Goal: Find specific page/section: Find specific page/section

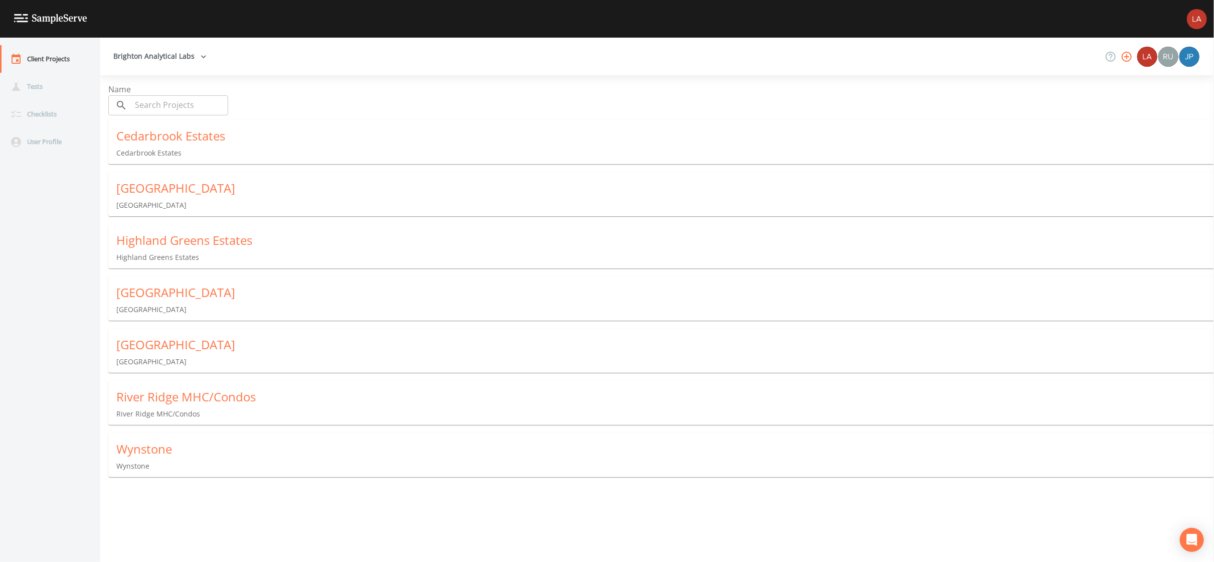
click at [143, 232] on div "Highland Greens Estates" at bounding box center [665, 240] width 1098 height 16
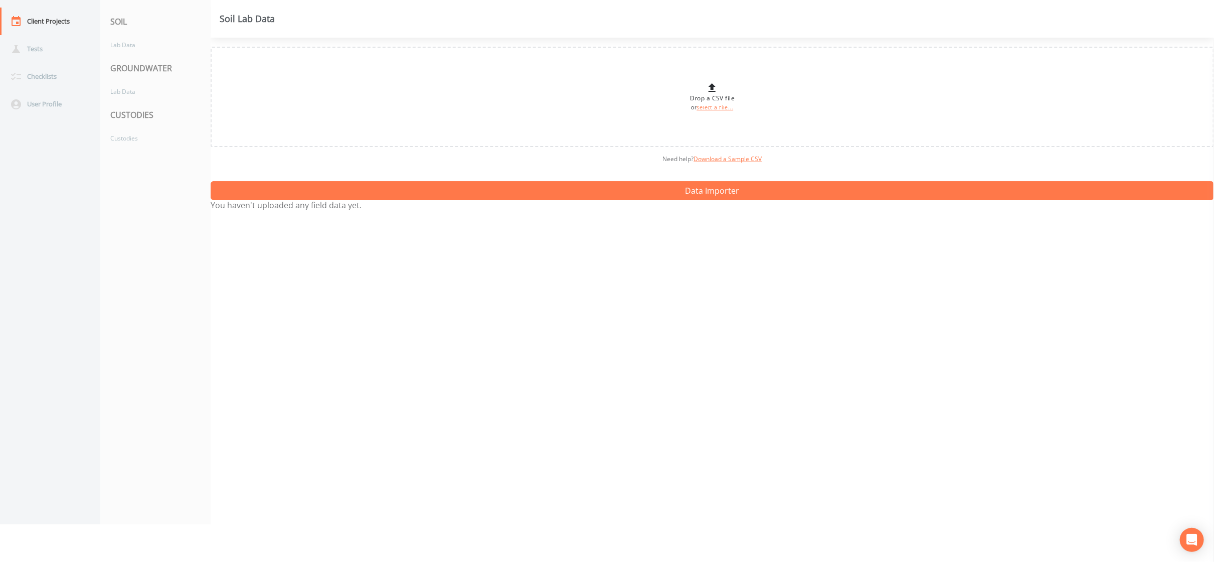
click at [143, 231] on nav "SOIL Lab Data GROUNDWATER Lab Data CUSTODIES Custodies" at bounding box center [155, 262] width 110 height 524
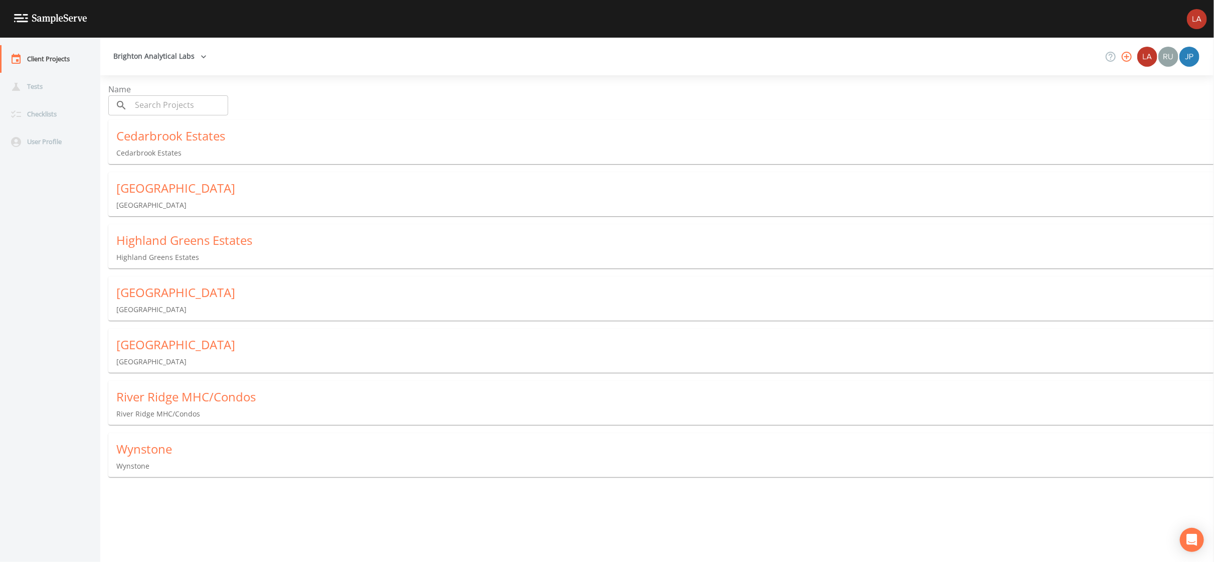
click at [134, 238] on div "Highland Greens Estates" at bounding box center [665, 240] width 1098 height 16
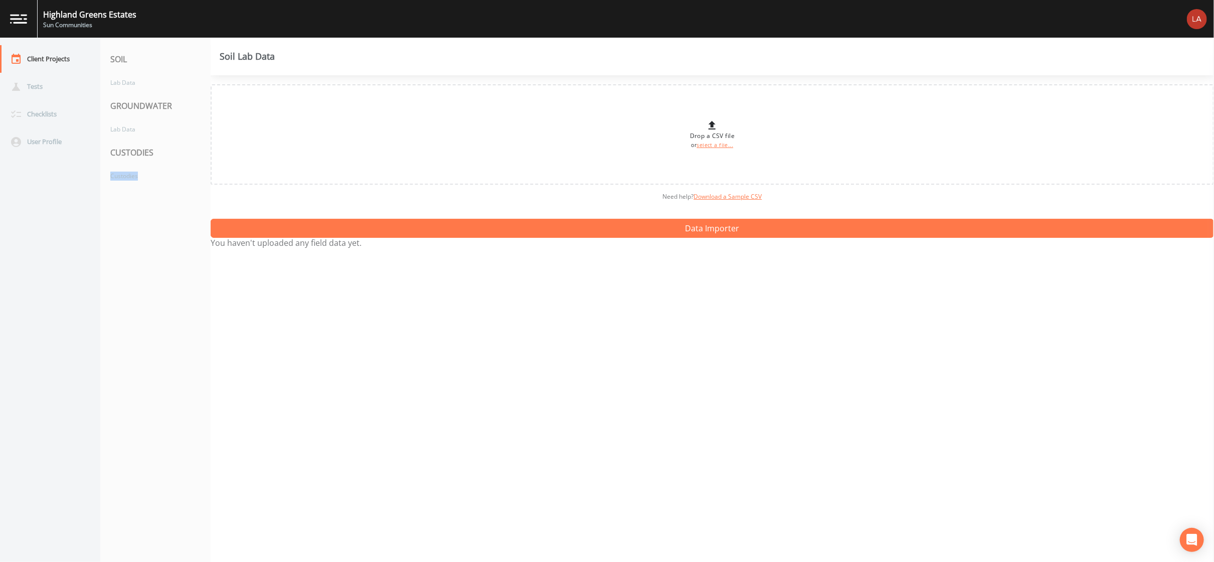
click at [134, 238] on nav "SOIL Lab Data GROUNDWATER Lab Data CUSTODIES Custodies" at bounding box center [155, 300] width 110 height 524
click at [124, 155] on div "CUSTODIES" at bounding box center [155, 152] width 110 height 28
click at [128, 157] on div "CUSTODIES" at bounding box center [155, 152] width 110 height 28
click at [130, 157] on div "CUSTODIES" at bounding box center [155, 152] width 110 height 28
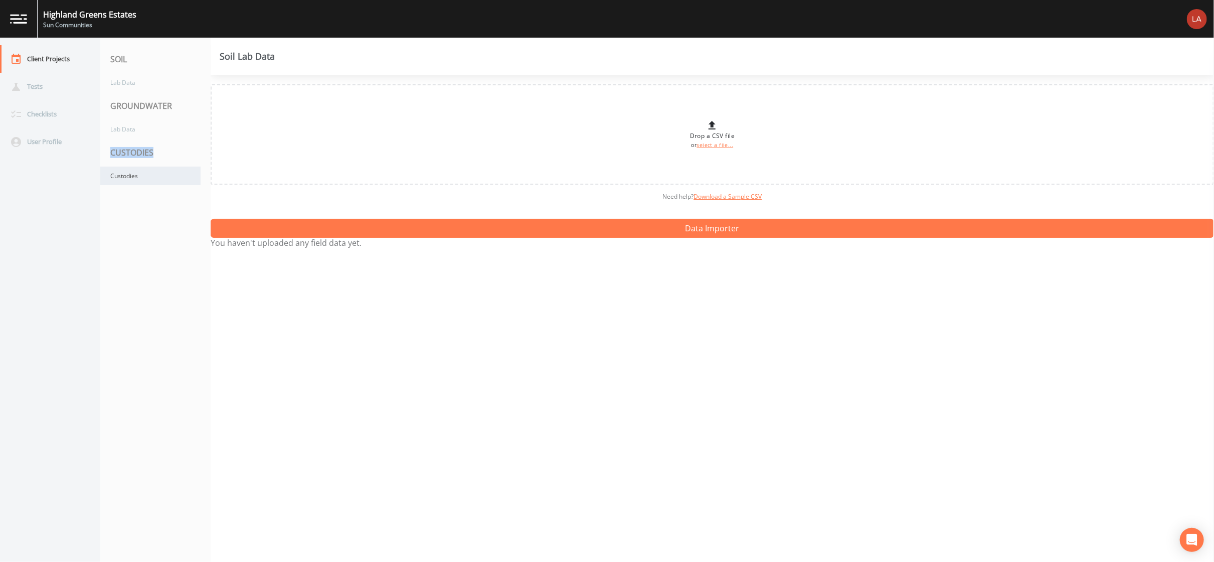
click at [128, 174] on div "Custodies" at bounding box center [150, 175] width 100 height 19
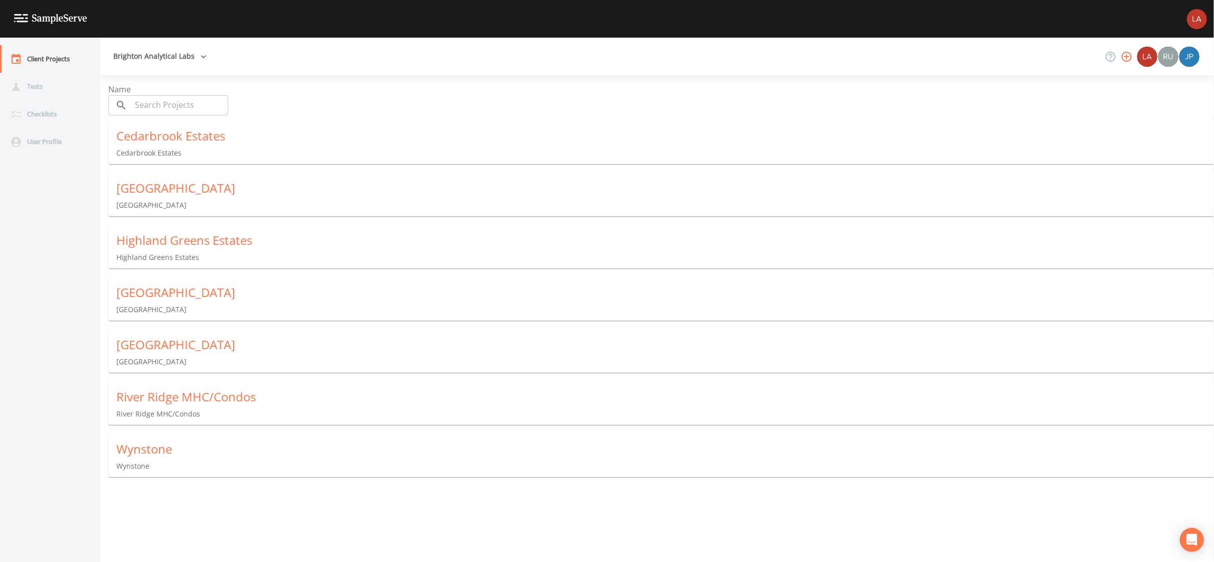
click at [138, 128] on div "Cedarbrook Estates" at bounding box center [665, 136] width 1098 height 16
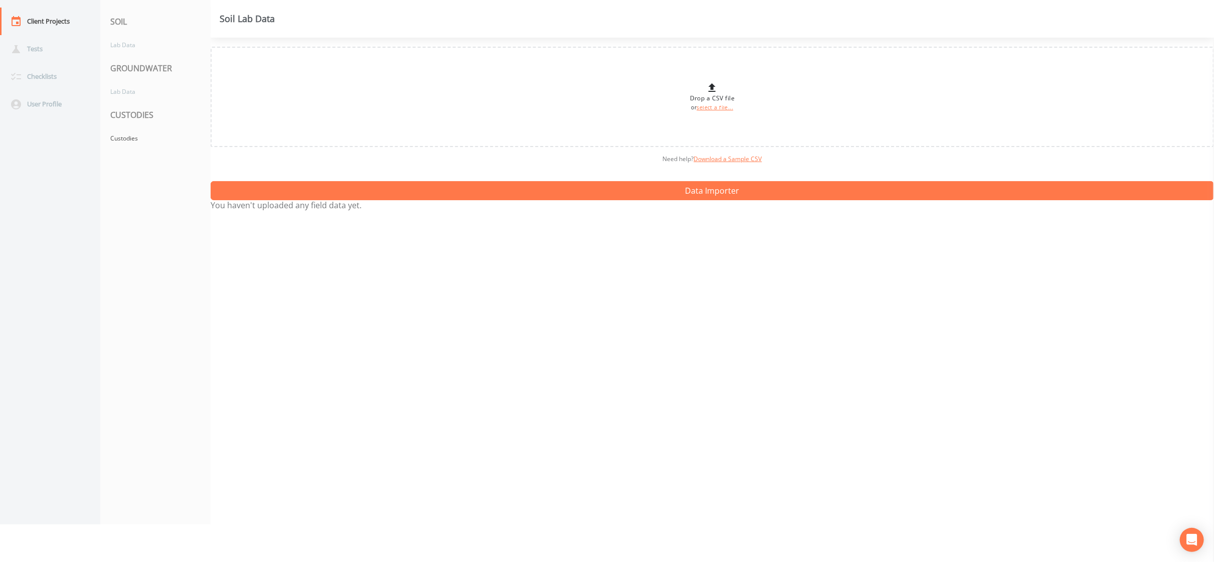
click at [138, 129] on div "Custodies" at bounding box center [150, 138] width 100 height 19
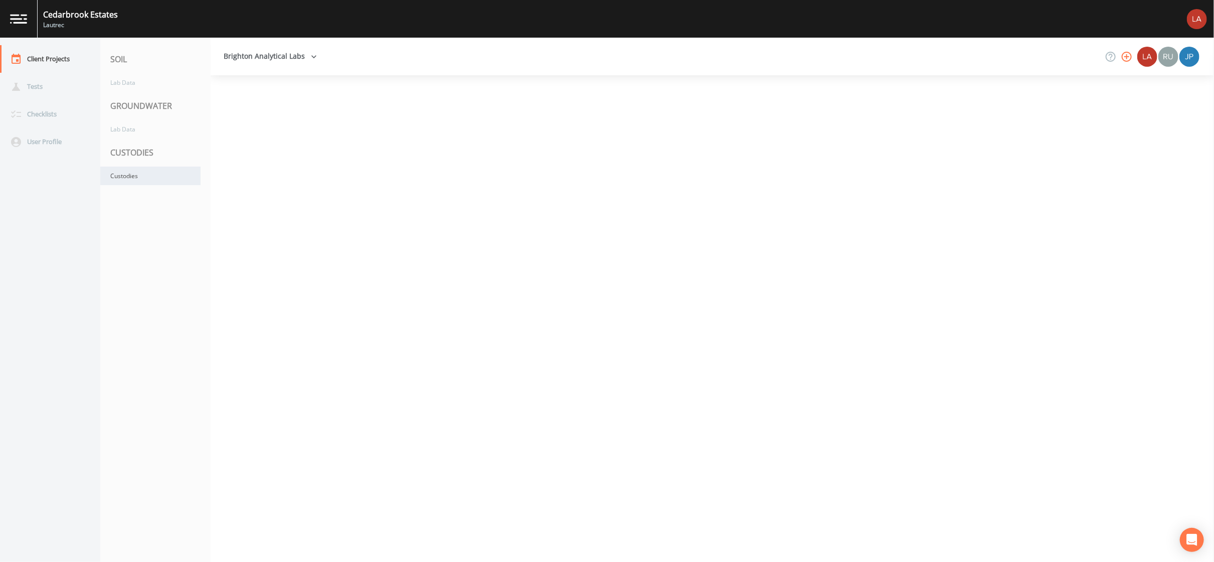
click at [134, 172] on div "Custodies" at bounding box center [150, 175] width 100 height 19
click at [115, 171] on div "Custodies" at bounding box center [150, 175] width 100 height 19
click at [128, 175] on div "Custodies" at bounding box center [150, 175] width 100 height 19
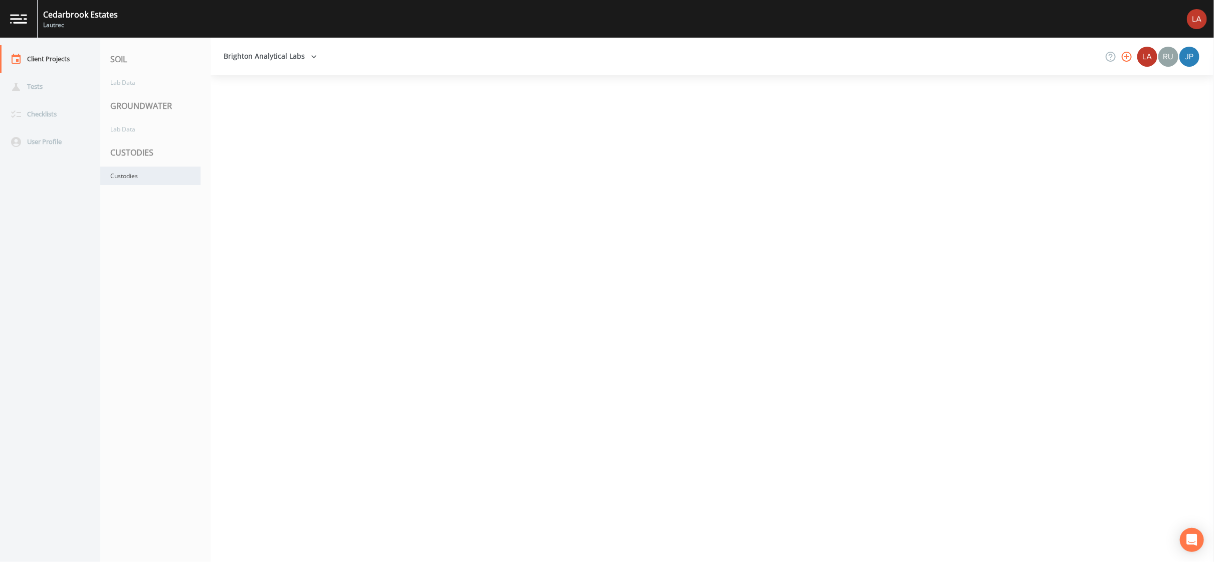
click at [128, 175] on div "Custodies" at bounding box center [150, 175] width 100 height 19
click at [127, 178] on div "Custodies" at bounding box center [150, 175] width 100 height 19
click at [36, 117] on div "Checklists" at bounding box center [45, 114] width 90 height 28
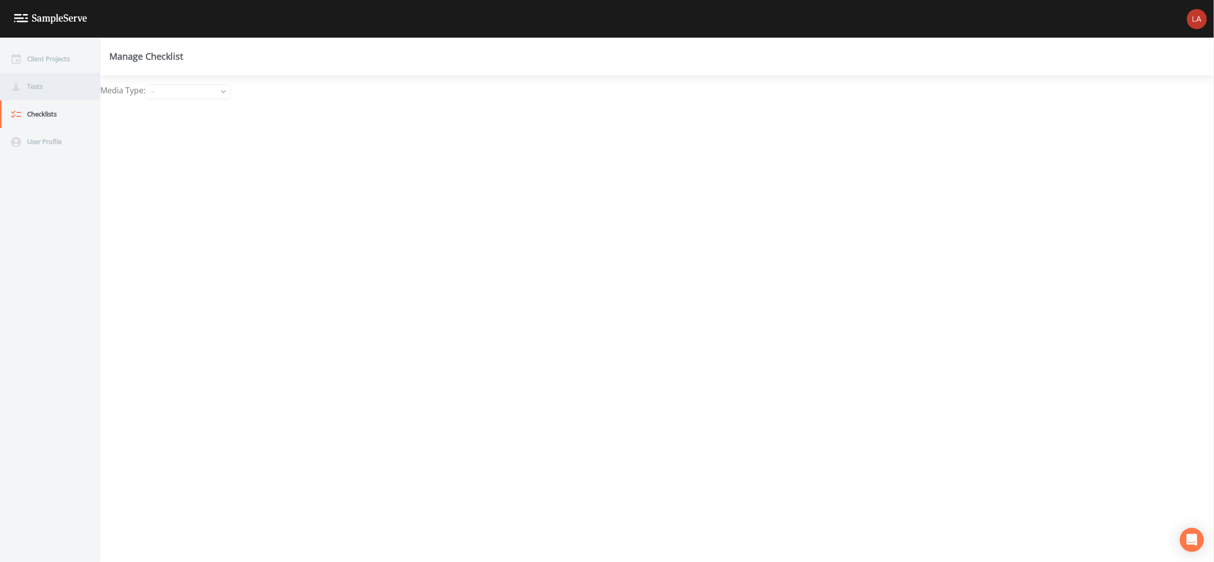
click at [31, 88] on div "Tests" at bounding box center [45, 87] width 90 height 28
click at [42, 58] on div "Client Projects" at bounding box center [45, 59] width 90 height 28
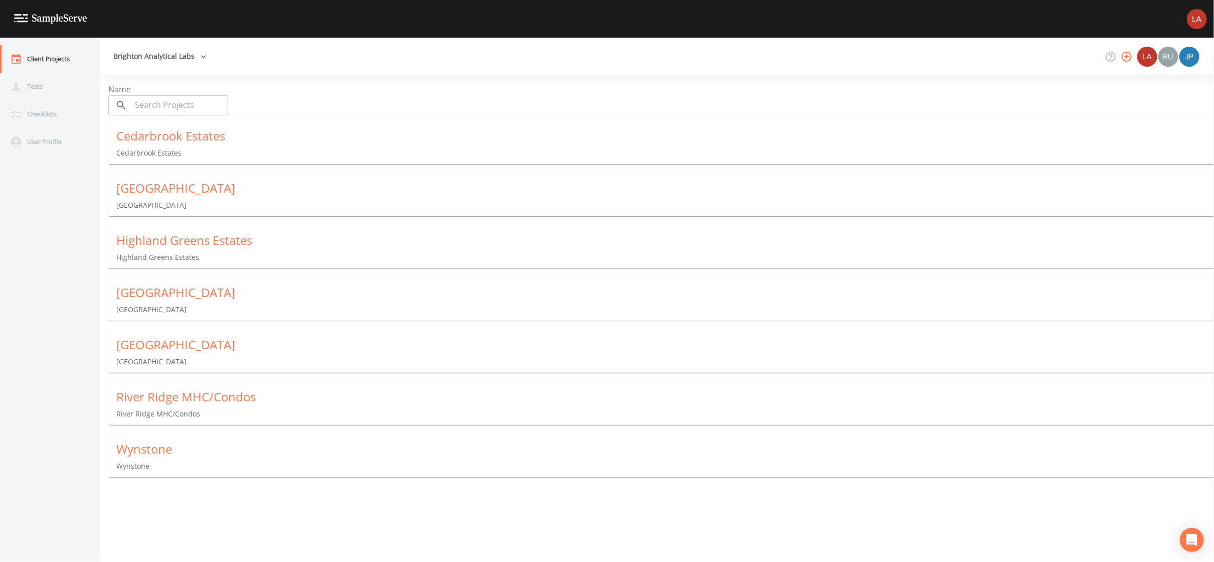
click at [159, 234] on div "Highland Greens Estates" at bounding box center [665, 240] width 1098 height 16
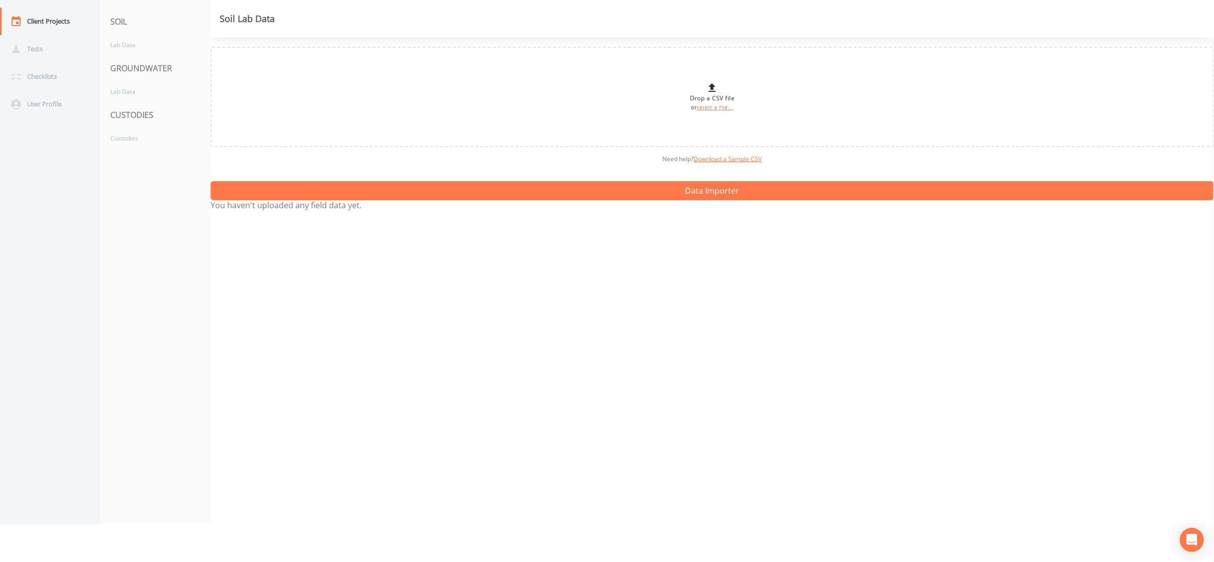
click at [159, 234] on nav "SOIL Lab Data GROUNDWATER Lab Data CUSTODIES Custodies" at bounding box center [155, 262] width 110 height 524
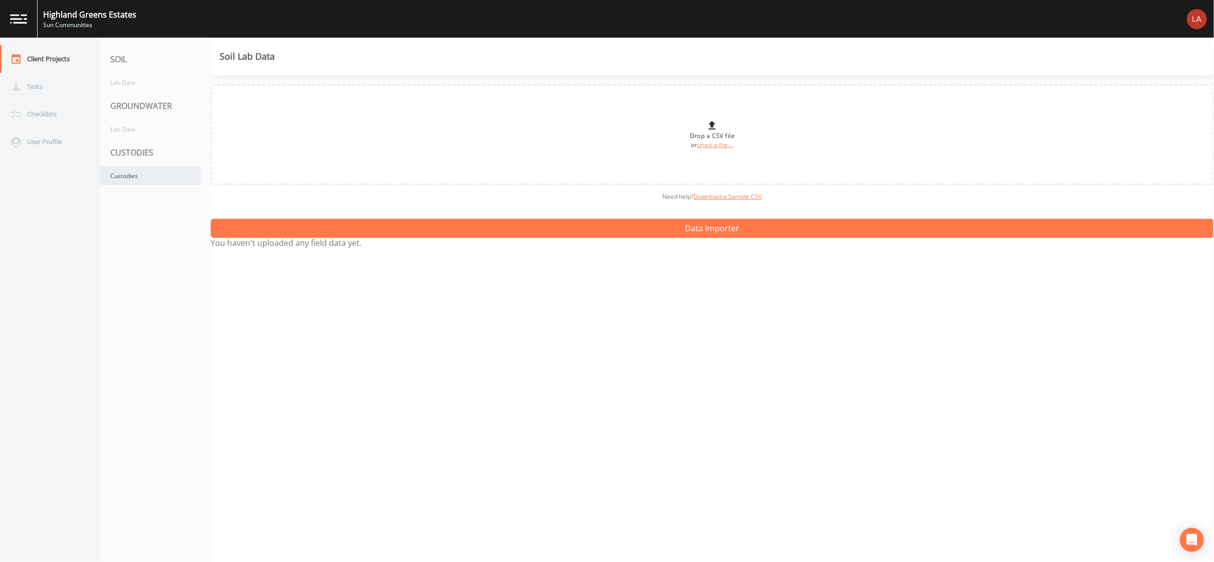
click at [120, 175] on div "Custodies" at bounding box center [150, 175] width 100 height 19
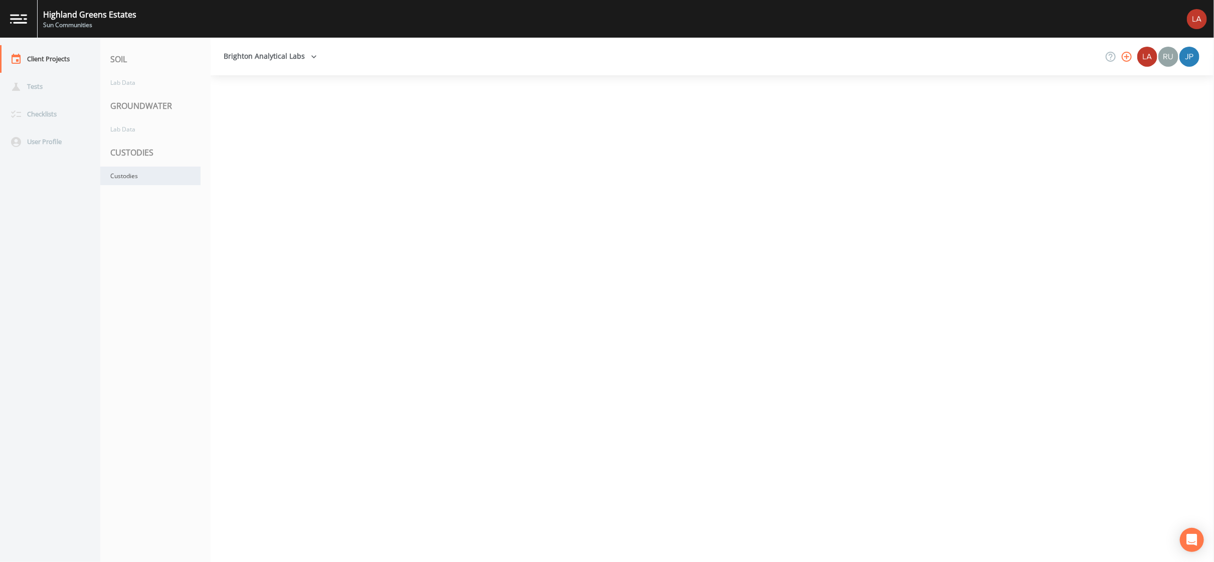
click at [122, 175] on div "Custodies" at bounding box center [150, 175] width 100 height 19
click at [129, 158] on div "CUSTODIES" at bounding box center [155, 152] width 110 height 28
click at [42, 61] on div "Client Projects" at bounding box center [45, 59] width 90 height 28
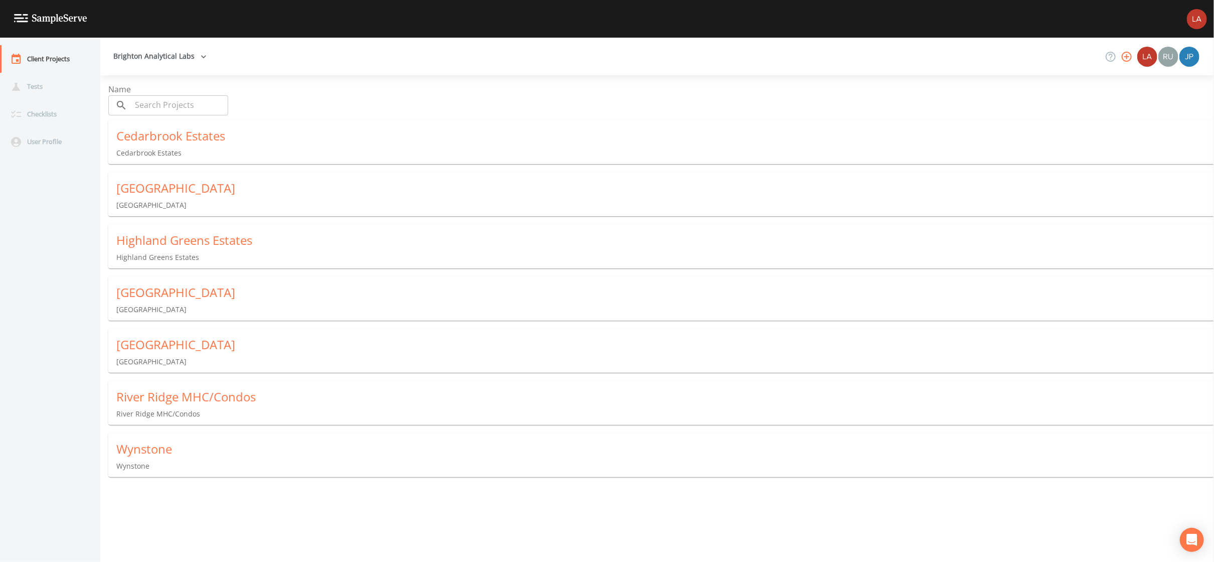
click at [180, 234] on div "Highland Greens Estates" at bounding box center [665, 240] width 1098 height 16
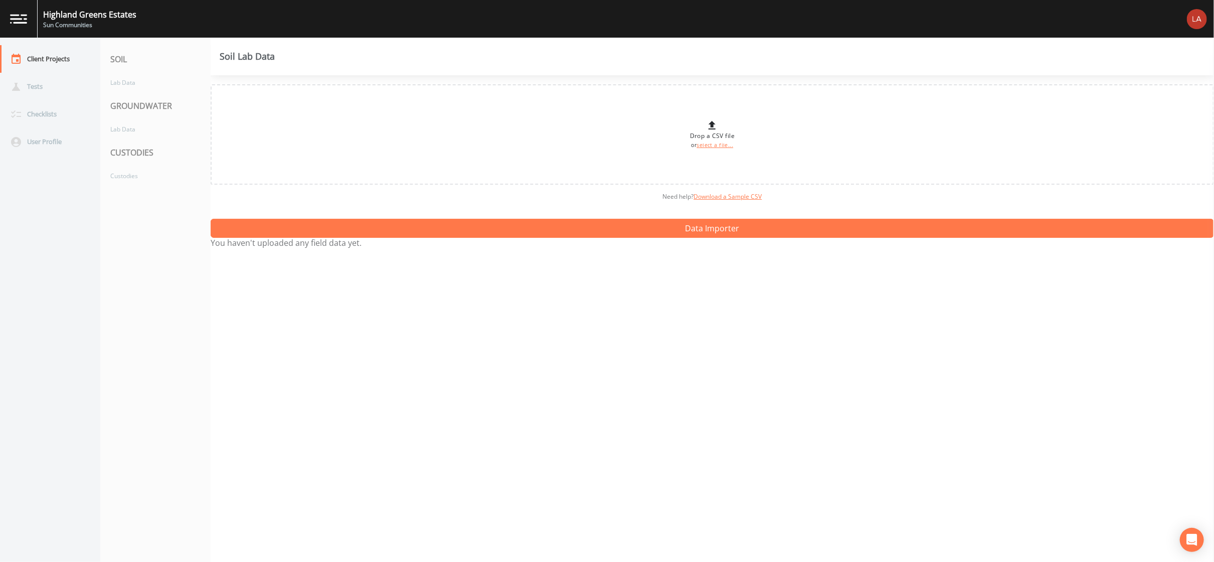
click at [179, 235] on nav "SOIL Lab Data GROUNDWATER Lab Data CUSTODIES Custodies" at bounding box center [155, 300] width 110 height 524
click at [119, 179] on div "Custodies" at bounding box center [150, 175] width 100 height 19
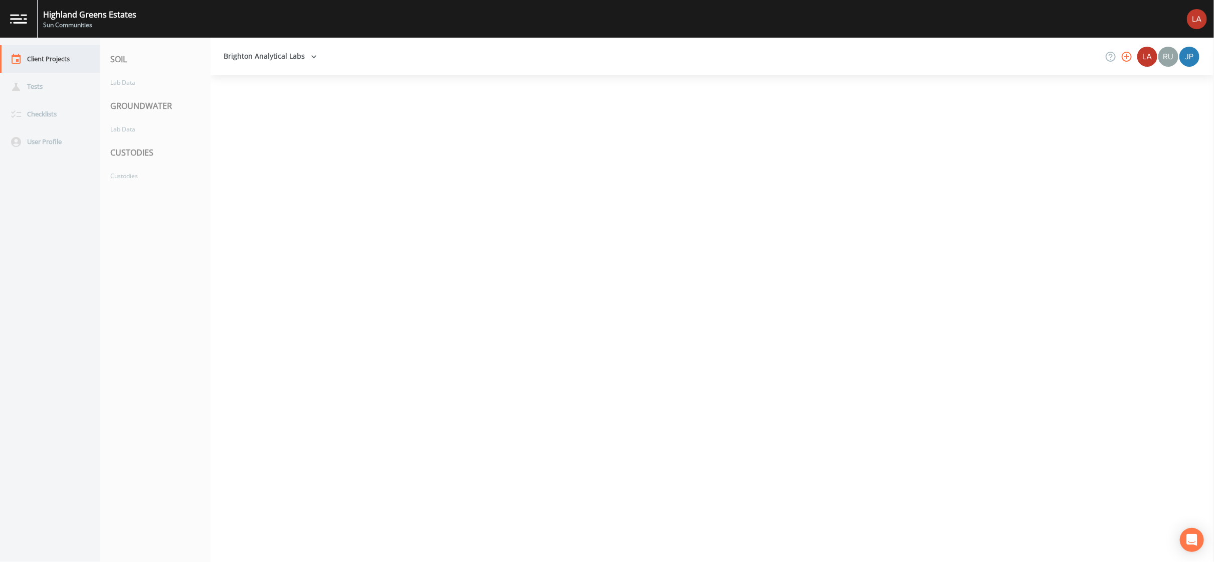
click at [54, 65] on div "Client Projects" at bounding box center [45, 59] width 90 height 28
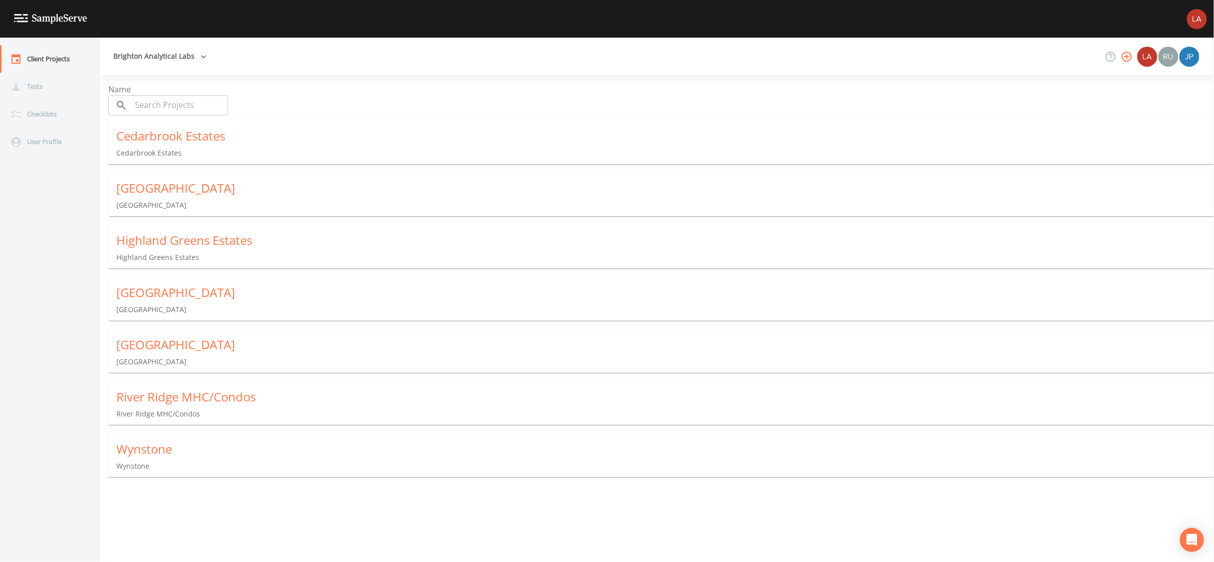
click at [142, 293] on div "[GEOGRAPHIC_DATA]" at bounding box center [665, 292] width 1098 height 16
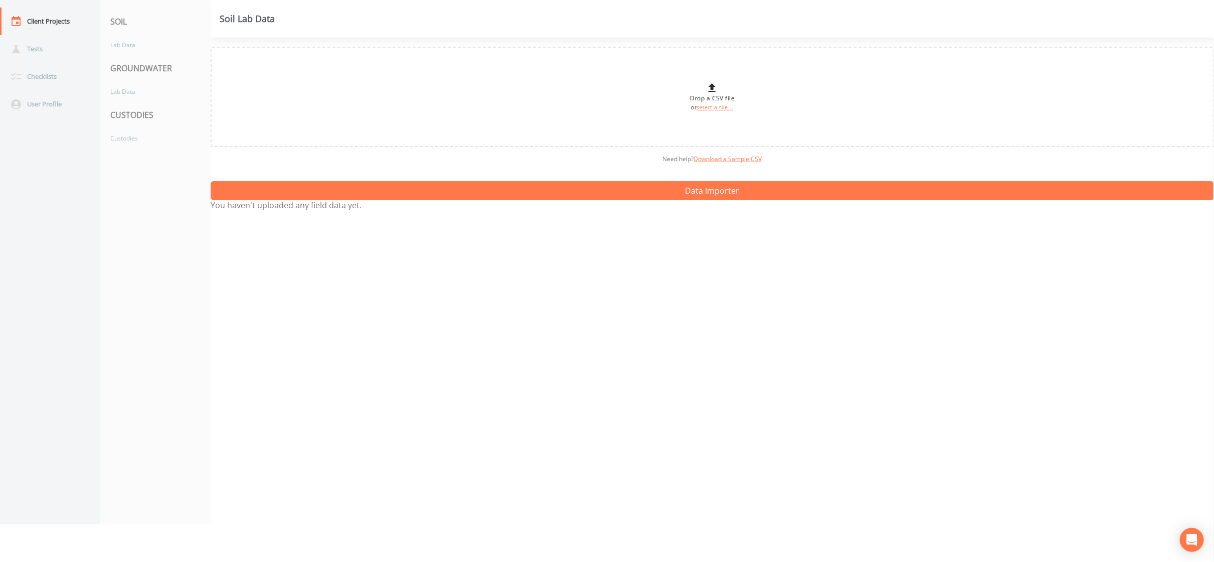
click at [144, 293] on nav "SOIL Lab Data GROUNDWATER Lab Data CUSTODIES Custodies" at bounding box center [155, 262] width 110 height 524
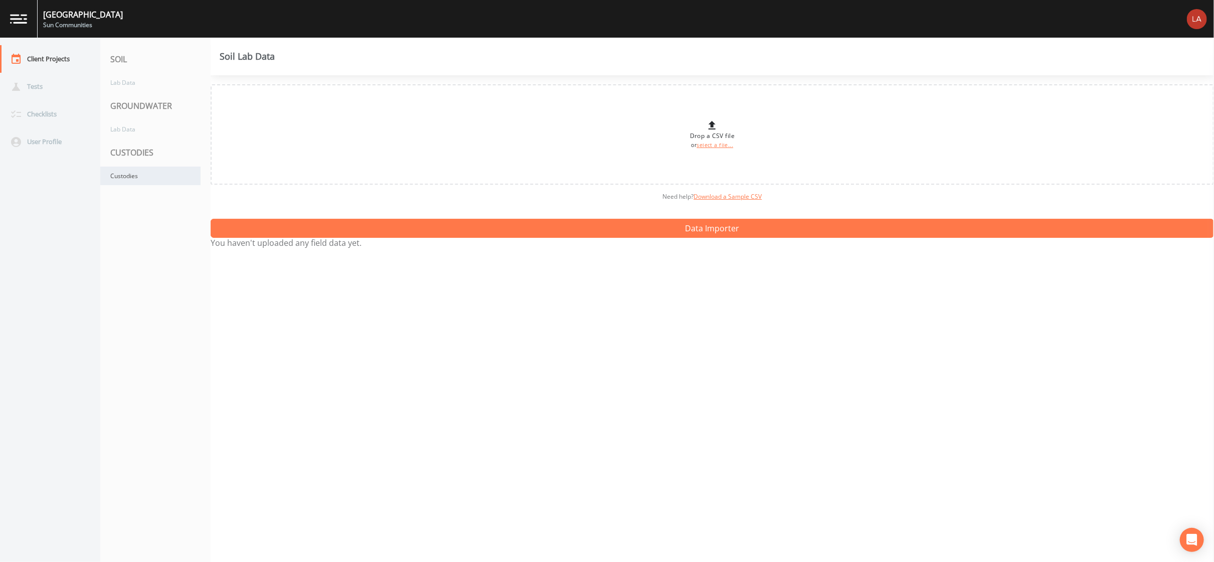
click at [117, 174] on div "Custodies" at bounding box center [150, 175] width 100 height 19
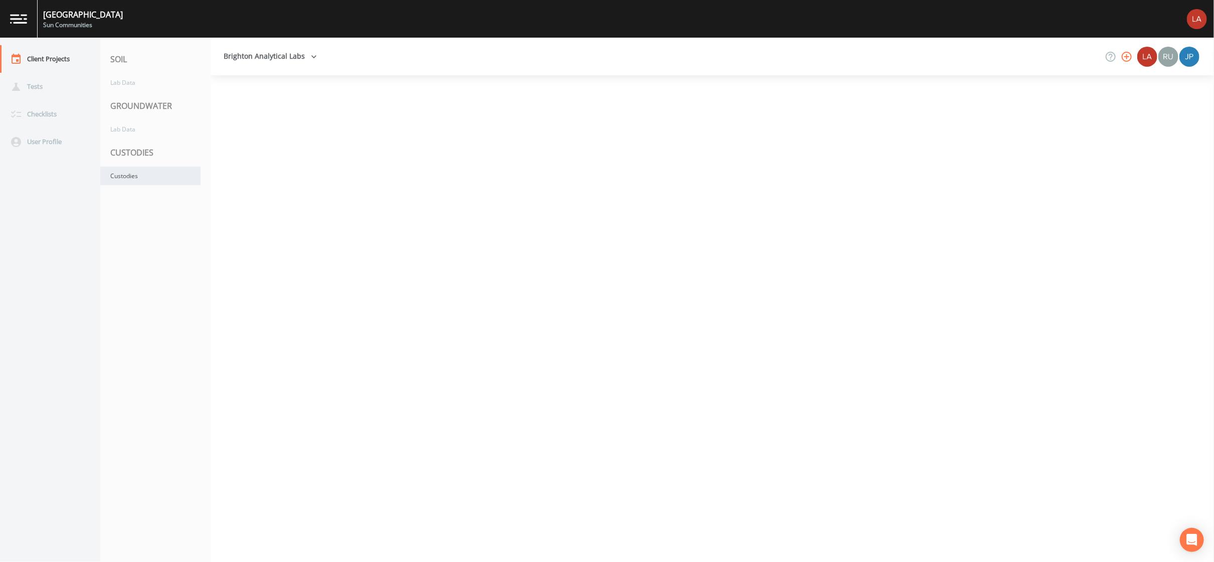
click at [118, 174] on div "Custodies" at bounding box center [150, 175] width 100 height 19
drag, startPoint x: 130, startPoint y: 174, endPoint x: 302, endPoint y: 189, distance: 172.1
click at [302, 189] on div at bounding box center [712, 318] width 1003 height 486
click at [122, 178] on div "Custodies" at bounding box center [150, 175] width 100 height 19
